Goal: Task Accomplishment & Management: Manage account settings

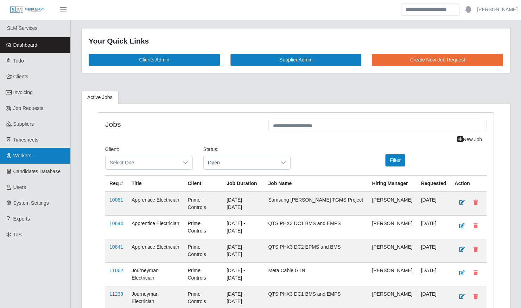
click at [21, 155] on span "Workers" at bounding box center [22, 156] width 18 height 6
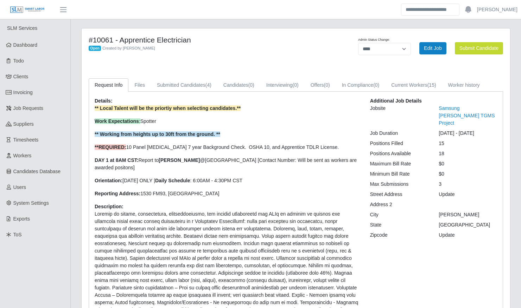
select select "****"
click at [177, 87] on link "Submitted Candidates (4)" at bounding box center [184, 85] width 66 height 14
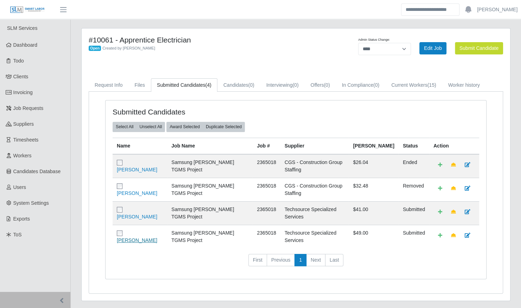
click at [142, 238] on link "Raul Silva" at bounding box center [137, 241] width 40 height 6
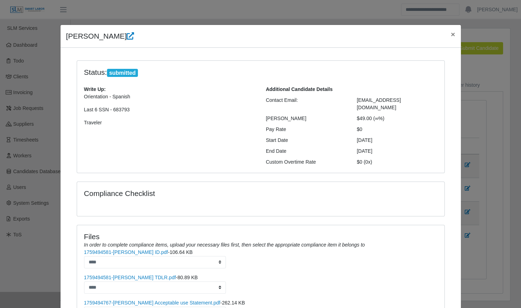
scroll to position [116, 0]
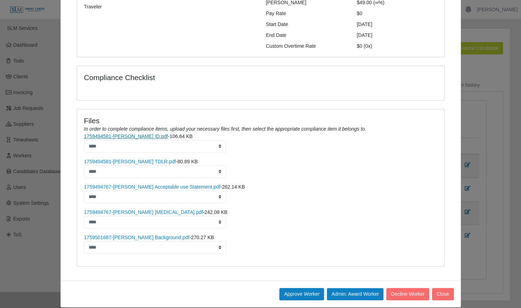
click at [120, 134] on link "1759494581-Raul Silva ID.pdf" at bounding box center [126, 137] width 84 height 6
click at [131, 159] on link "1759494581-Raul Silva TDLR.pdf" at bounding box center [130, 162] width 92 height 6
click at [135, 184] on link "1759494767-Raul Silva Acceptable use Statement.pdf" at bounding box center [152, 187] width 136 height 6
click at [127, 210] on link "1759494767-Raul Silva Drug Test.pdf" at bounding box center [143, 213] width 119 height 6
click at [139, 235] on link "1759501687-Raul Silva Background.pdf" at bounding box center [136, 238] width 105 height 6
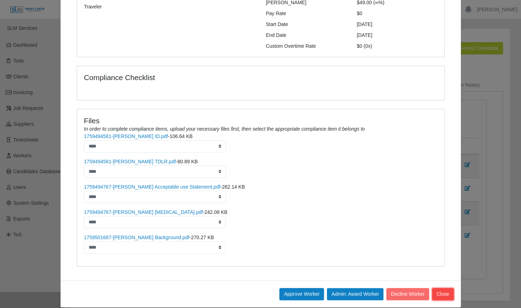
click at [437, 288] on button "Close" at bounding box center [443, 294] width 22 height 12
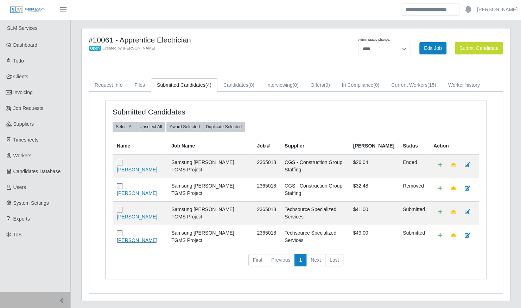
click at [139, 238] on link "Raul Silva" at bounding box center [137, 241] width 40 height 6
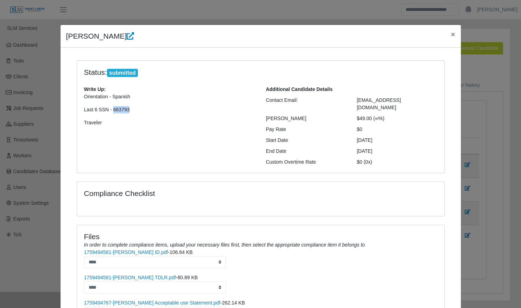
drag, startPoint x: 124, startPoint y: 109, endPoint x: 108, endPoint y: 109, distance: 15.8
click at [108, 109] on p "Last 6 SSN - 683793" at bounding box center [169, 109] width 171 height 7
copy p "683793"
click at [127, 38] on icon at bounding box center [130, 35] width 7 height 7
click at [195, 171] on div "Status: submitted Write Up: Orientation - Spanish Last 6 SSN - 683793 Traveler …" at bounding box center [260, 121] width 378 height 122
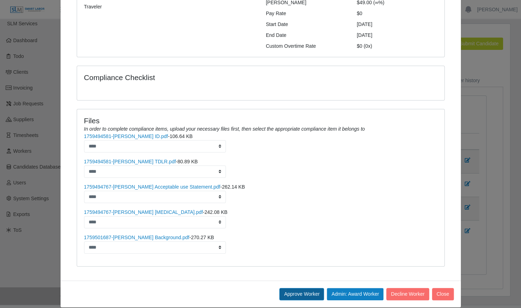
scroll to position [6, 0]
click at [340, 288] on button "Admin: Award Worker" at bounding box center [355, 294] width 57 height 12
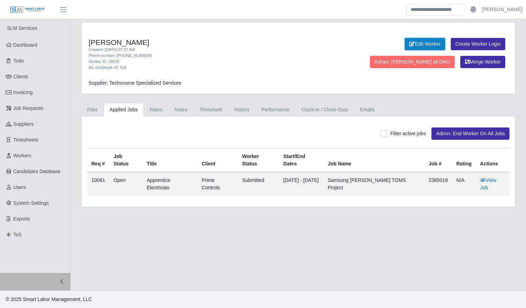
click at [409, 42] on icon at bounding box center [412, 43] width 6 height 5
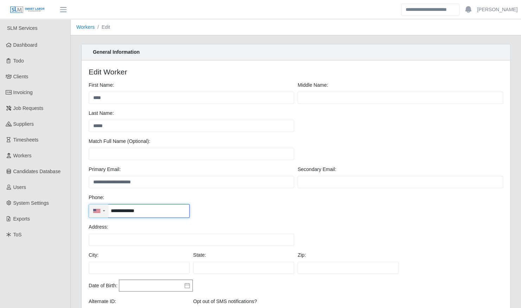
drag, startPoint x: 146, startPoint y: 210, endPoint x: 89, endPoint y: 205, distance: 57.8
click at [89, 205] on div "**********" at bounding box center [139, 211] width 101 height 14
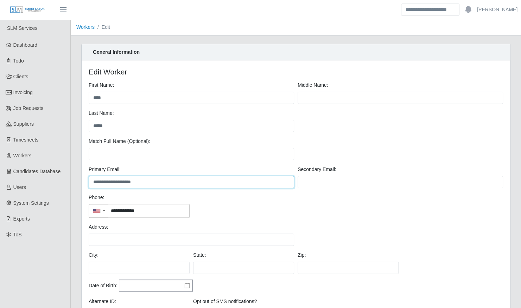
drag, startPoint x: 153, startPoint y: 180, endPoint x: 86, endPoint y: 177, distance: 66.9
click at [86, 177] on div "**********" at bounding box center [296, 205] width 428 height 291
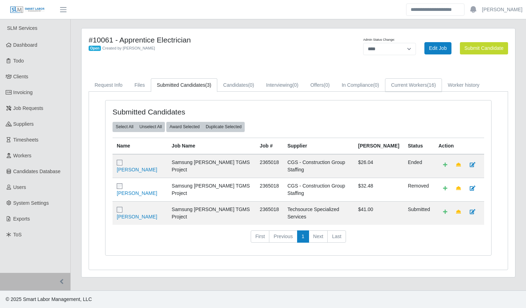
click at [403, 83] on link "Current Workers (16)" at bounding box center [413, 85] width 57 height 14
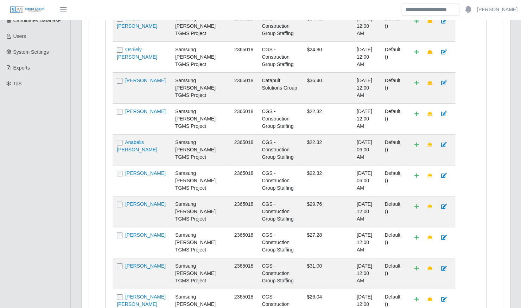
scroll to position [282, 0]
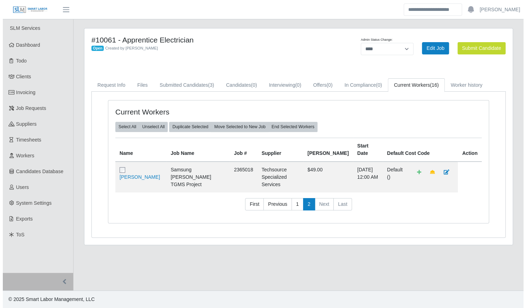
scroll to position [0, 0]
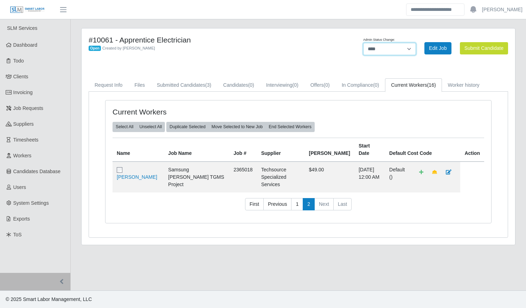
click at [382, 46] on select "**********" at bounding box center [389, 49] width 53 height 12
select select "******"
click at [416, 43] on select "**********" at bounding box center [389, 49] width 53 height 12
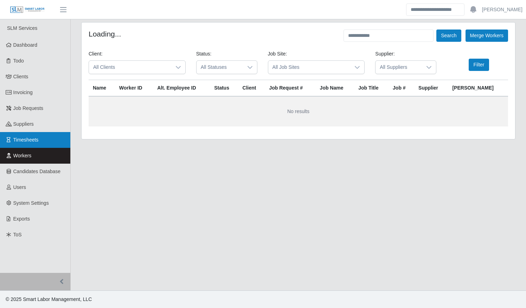
click at [23, 137] on span "Timesheets" at bounding box center [25, 140] width 25 height 6
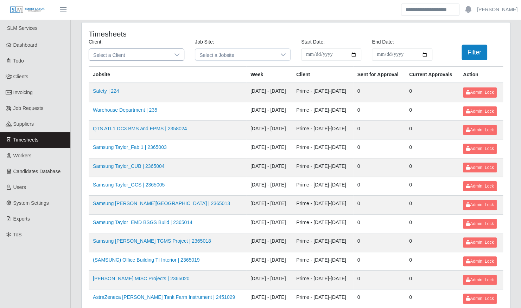
click at [164, 56] on span "Select a Client" at bounding box center [129, 55] width 81 height 12
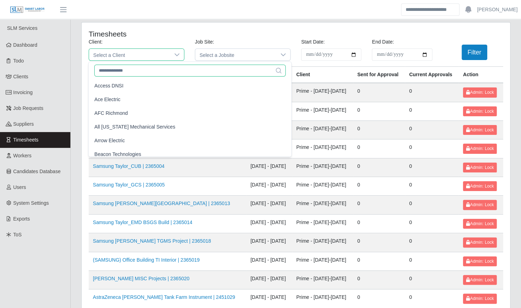
click at [159, 72] on input "text" at bounding box center [189, 71] width 191 height 12
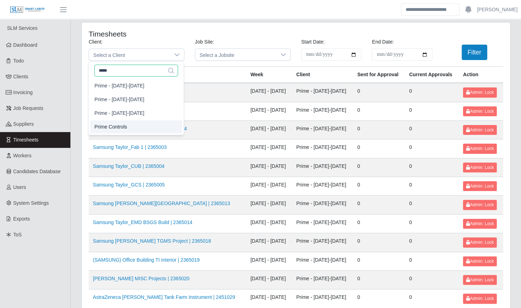
type input "*****"
click at [154, 126] on li "Prime Controls" at bounding box center [136, 127] width 92 height 13
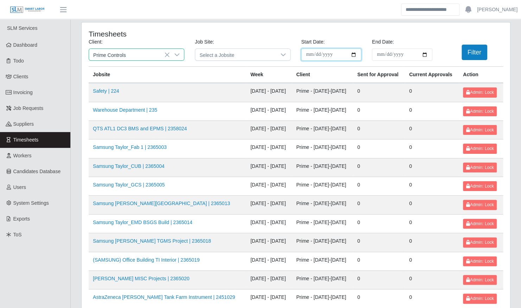
click at [354, 55] on input "**********" at bounding box center [331, 55] width 60 height 12
click at [353, 53] on input "**********" at bounding box center [331, 55] width 60 height 12
type input "**********"
click at [424, 55] on input "End Date:" at bounding box center [402, 55] width 60 height 12
type input "**********"
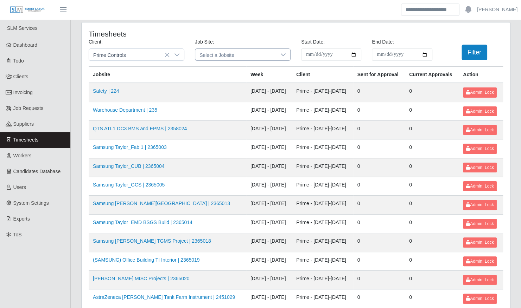
click at [284, 56] on icon at bounding box center [283, 55] width 6 height 6
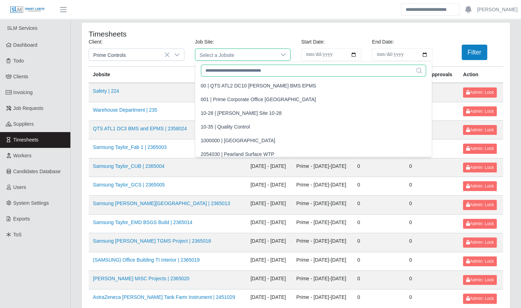
click at [252, 71] on input "text" at bounding box center [313, 71] width 225 height 12
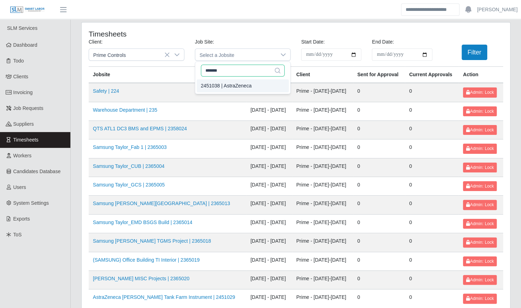
type input "*******"
click at [229, 80] on li "2451038 | AstraZeneca" at bounding box center [243, 85] width 92 height 13
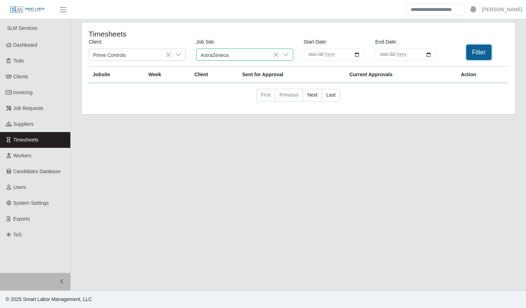
click at [476, 59] on button "Filter" at bounding box center [479, 52] width 26 height 15
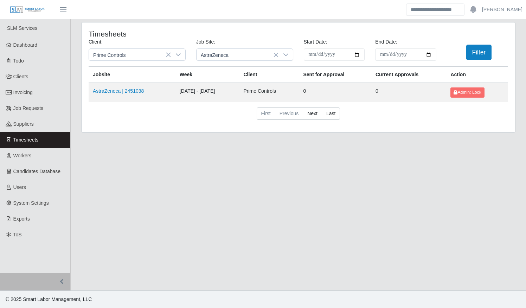
drag, startPoint x: 126, startPoint y: 93, endPoint x: 133, endPoint y: 98, distance: 8.1
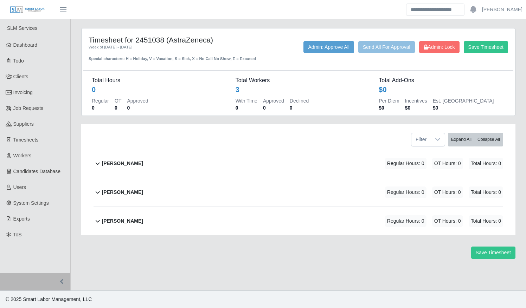
click at [325, 164] on div "Alirio Acevedo Regular Hours: 0 OT Hours: 0 Total Hours: 0" at bounding box center [302, 163] width 401 height 28
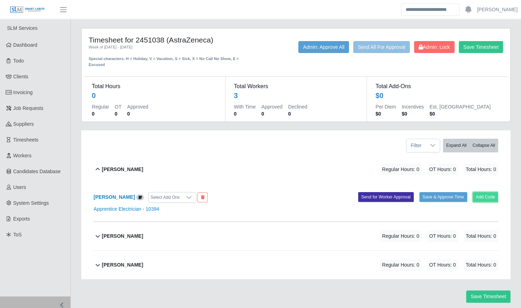
click at [484, 192] on button "Add Code" at bounding box center [486, 197] width 26 height 10
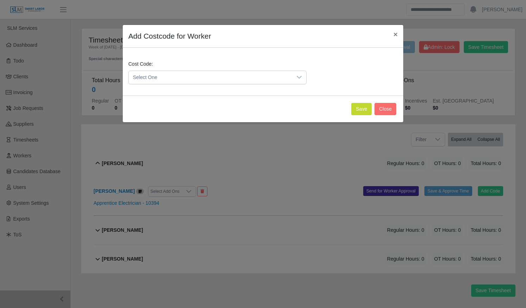
click at [224, 76] on span "Select One" at bounding box center [210, 77] width 163 height 13
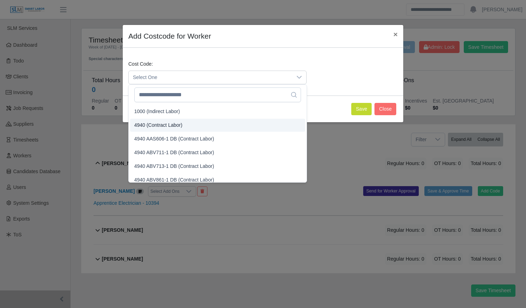
click at [226, 127] on li "4940 (Contract Labor)" at bounding box center [217, 125] width 175 height 13
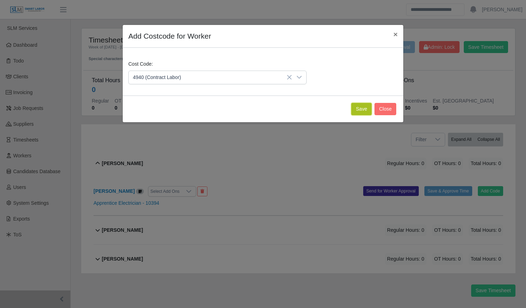
click at [357, 110] on button "Save" at bounding box center [361, 109] width 20 height 12
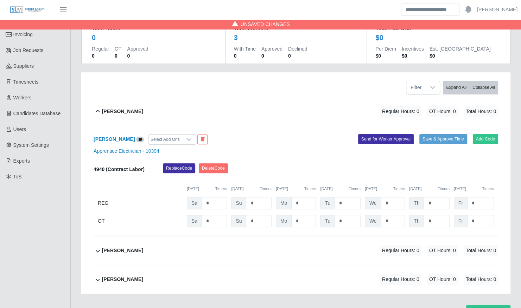
scroll to position [59, 0]
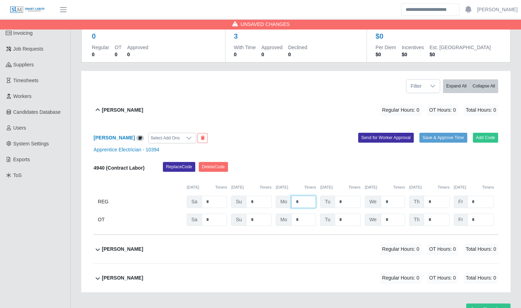
drag, startPoint x: 300, startPoint y: 193, endPoint x: 278, endPoint y: 194, distance: 22.2
click at [278, 196] on div "Mo *" at bounding box center [296, 202] width 40 height 12
type input "*"
type input "**"
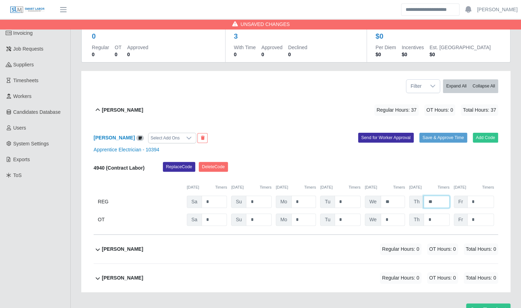
type input "**"
type input "*"
click at [129, 107] on b "[PERSON_NAME]" at bounding box center [122, 110] width 41 height 7
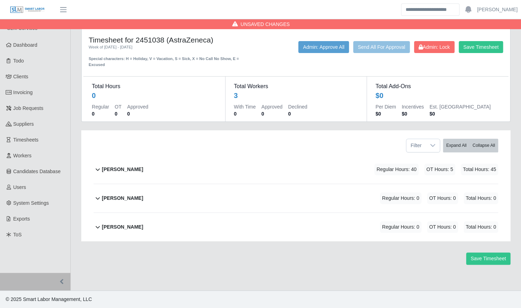
scroll to position [0, 0]
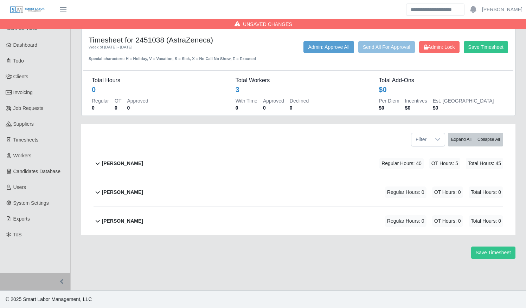
click at [173, 192] on div "Carlos Reyes Regular Hours: 0 OT Hours: 0 Total Hours: 0" at bounding box center [302, 192] width 401 height 28
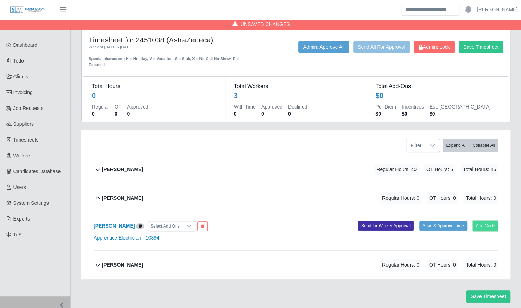
click at [480, 221] on button "Add Code" at bounding box center [486, 226] width 26 height 10
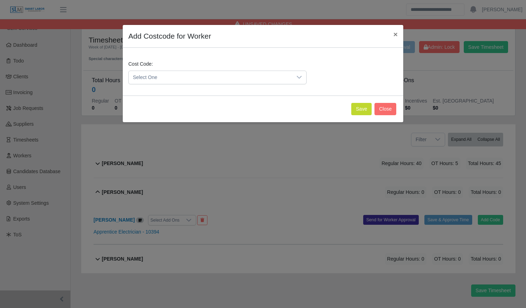
click at [299, 79] on icon at bounding box center [299, 78] width 6 height 6
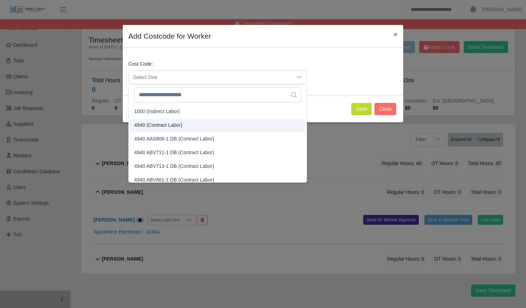
click at [268, 127] on li "4940 (Contract Labor)" at bounding box center [217, 125] width 175 height 13
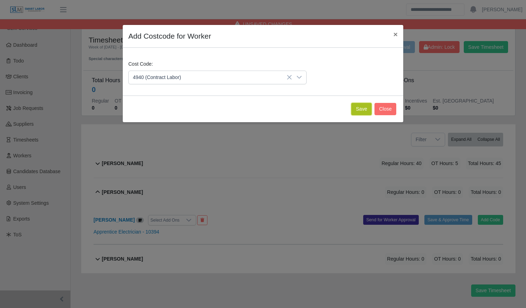
click at [361, 109] on button "Save" at bounding box center [361, 109] width 20 height 12
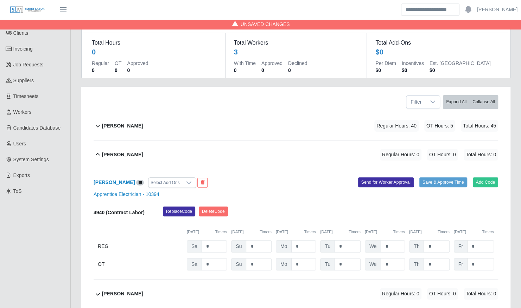
scroll to position [44, 0]
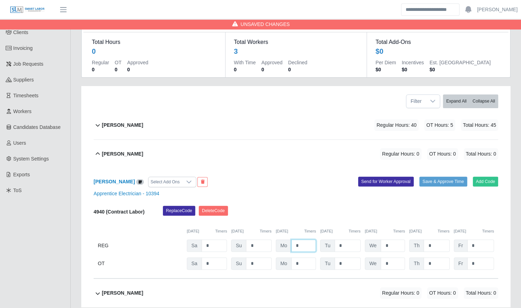
drag, startPoint x: 304, startPoint y: 240, endPoint x: 281, endPoint y: 240, distance: 22.9
click at [282, 240] on div "Mo *" at bounding box center [296, 246] width 40 height 12
type input "*"
type input "**"
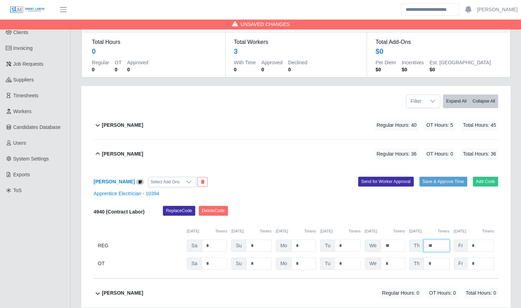
type input "**"
type input "*"
drag, startPoint x: 272, startPoint y: 153, endPoint x: 272, endPoint y: 157, distance: 3.5
click at [272, 157] on div "Carlos Reyes Regular Hours: 40 OT Hours: 4 Total Hours: 44" at bounding box center [300, 154] width 396 height 28
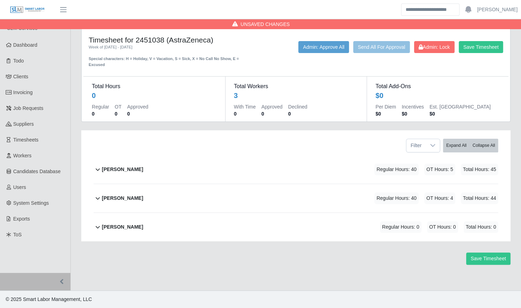
scroll to position [0, 0]
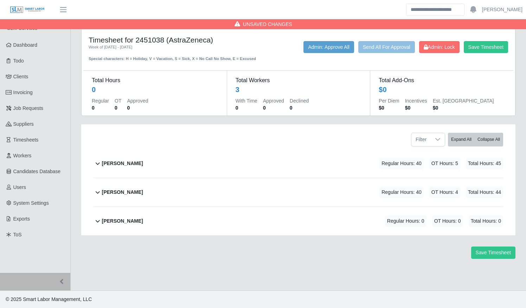
click at [277, 217] on div "Dimitri Cisneros Regular Hours: 0 OT Hours: 0 Total Hours: 0" at bounding box center [302, 221] width 401 height 28
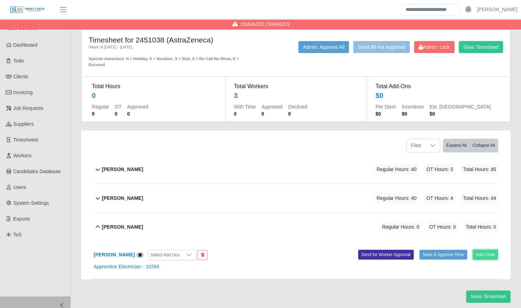
click at [486, 250] on button "Add Code" at bounding box center [486, 255] width 26 height 10
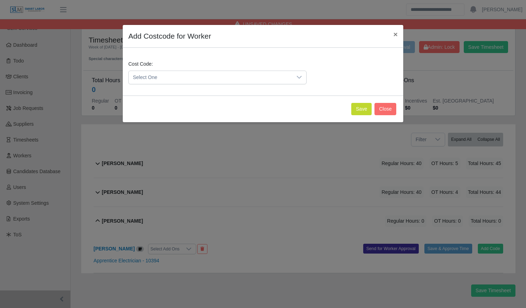
click at [298, 78] on icon at bounding box center [299, 78] width 6 height 6
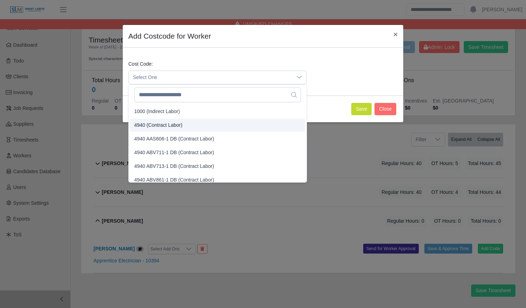
click at [266, 128] on li "4940 (Contract Labor)" at bounding box center [217, 125] width 175 height 13
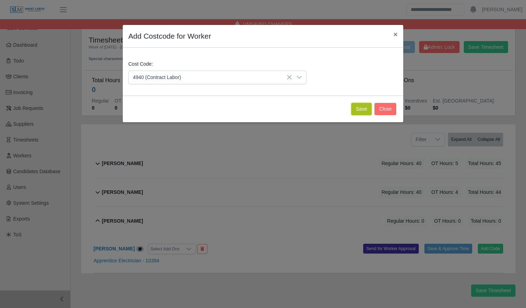
click at [365, 108] on button "Save" at bounding box center [361, 109] width 20 height 12
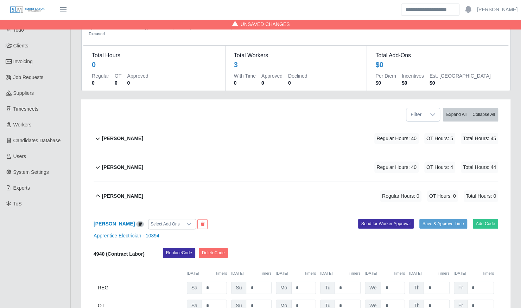
scroll to position [42, 0]
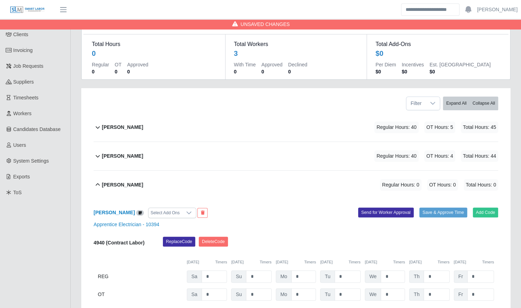
click at [157, 153] on div "Carlos Reyes Regular Hours: 40 OT Hours: 4 Total Hours: 44" at bounding box center [300, 156] width 396 height 28
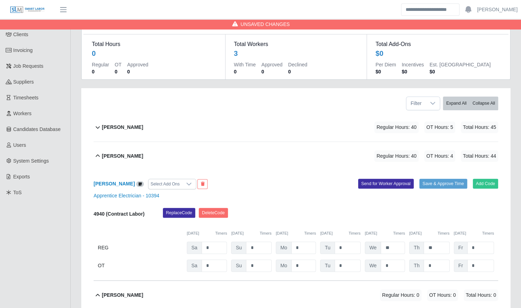
click at [125, 142] on div "Carlos Reyes Regular Hours: 40 OT Hours: 4 Total Hours: 44" at bounding box center [300, 156] width 396 height 28
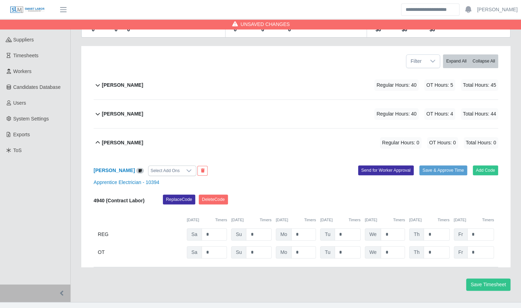
scroll to position [89, 0]
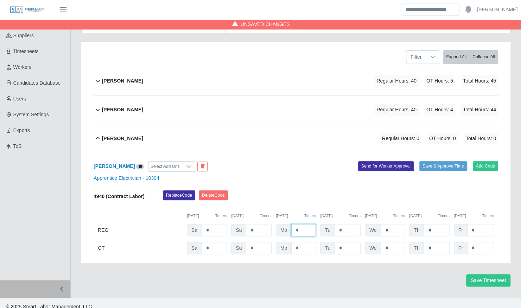
drag, startPoint x: 302, startPoint y: 224, endPoint x: 285, endPoint y: 223, distance: 16.2
click at [286, 224] on div "Mo *" at bounding box center [296, 230] width 40 height 12
type input "*"
type input "**"
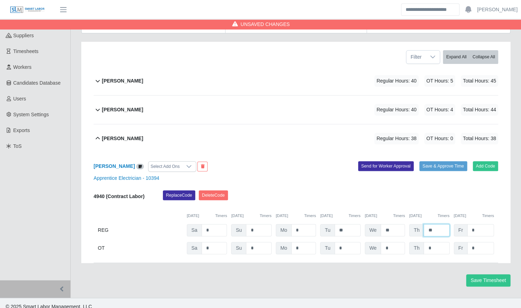
type input "**"
type input "*"
click at [123, 135] on b "[PERSON_NAME]" at bounding box center [122, 138] width 41 height 7
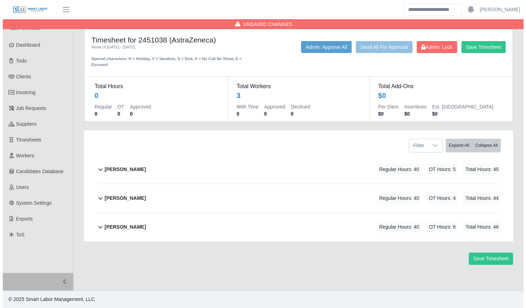
scroll to position [0, 0]
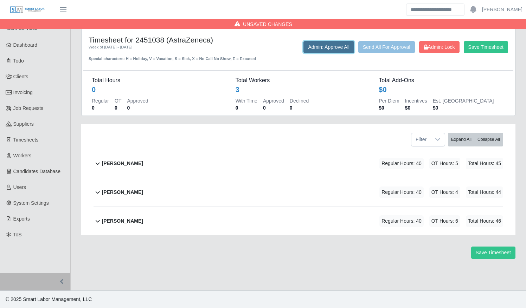
click at [320, 48] on button "Admin: Approve All" at bounding box center [328, 47] width 51 height 12
